Goal: Information Seeking & Learning: Learn about a topic

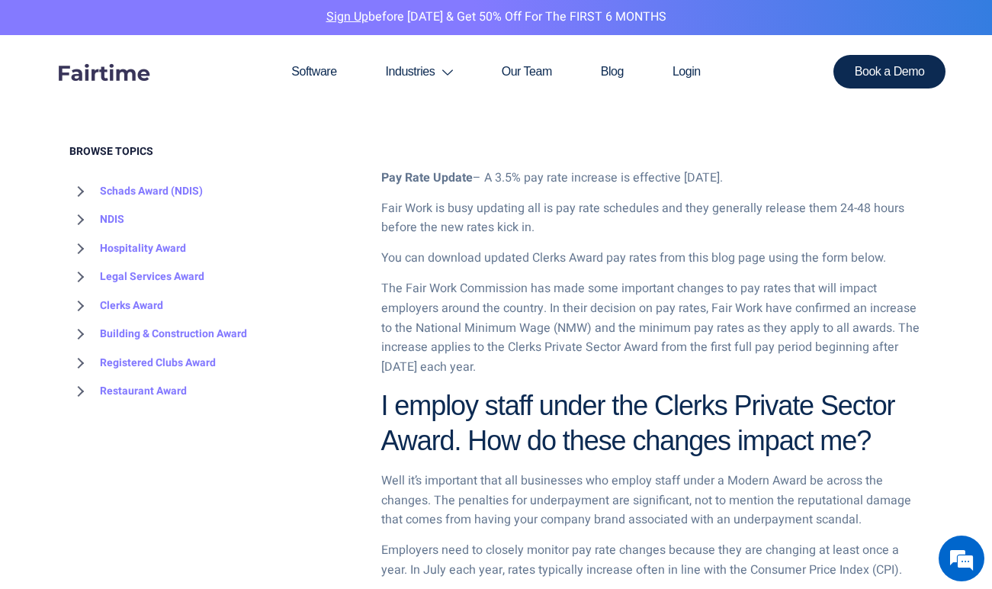
scroll to position [464, 0]
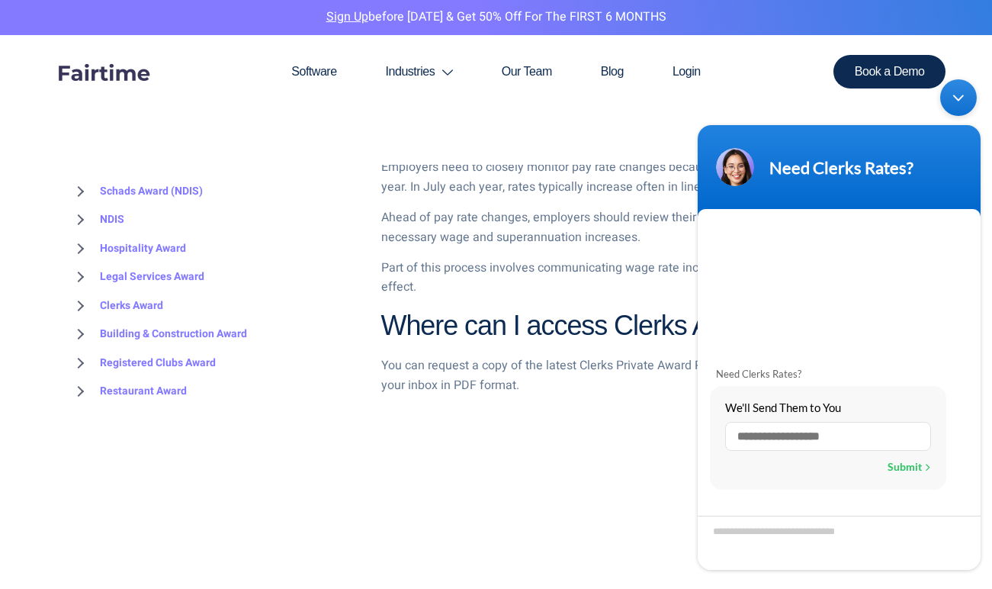
scroll to position [901, 0]
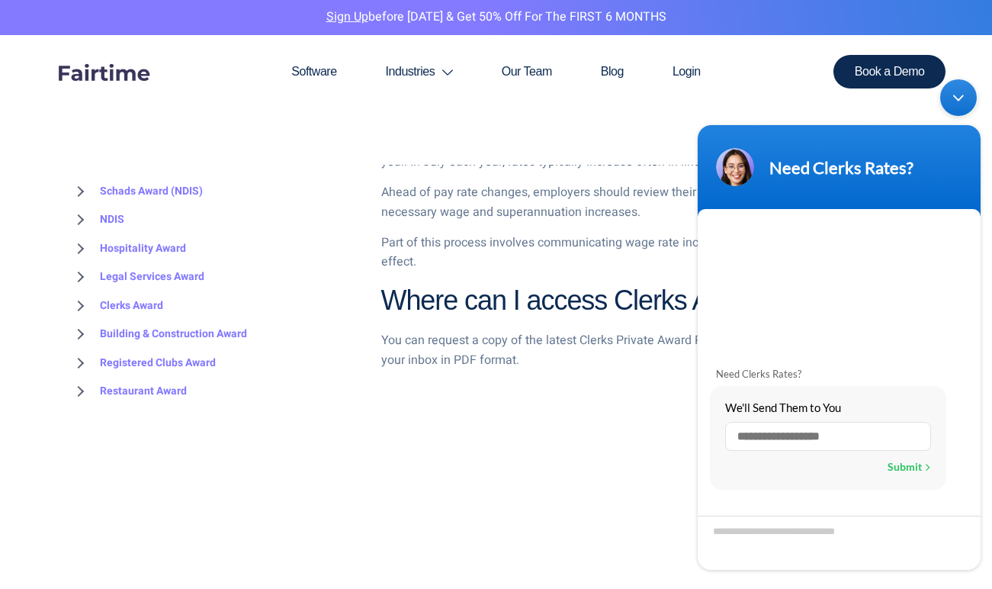
click at [969, 96] on div "Minimize live chat window" at bounding box center [958, 97] width 37 height 37
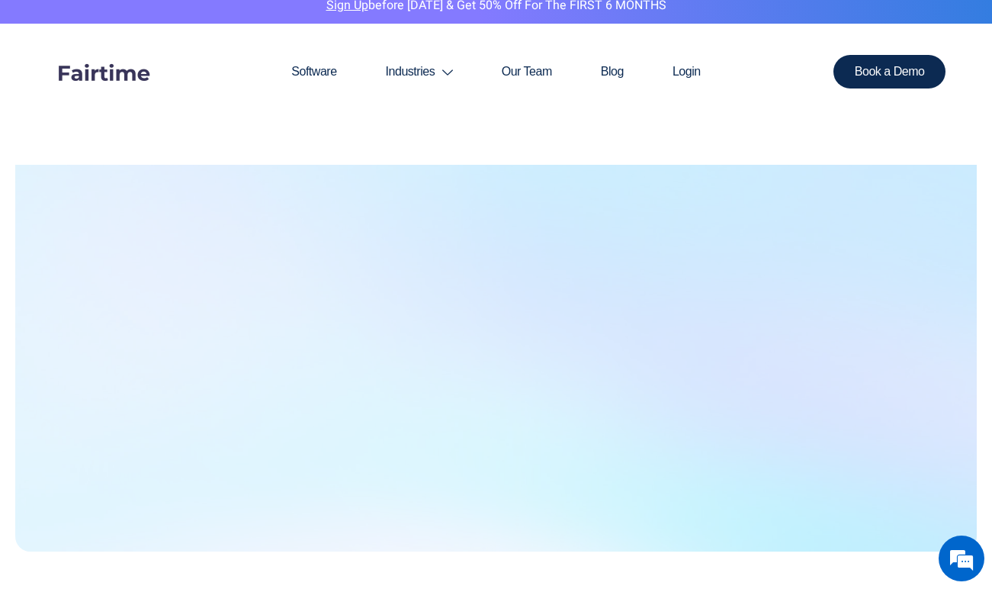
scroll to position [0, 0]
